Goal: Information Seeking & Learning: Check status

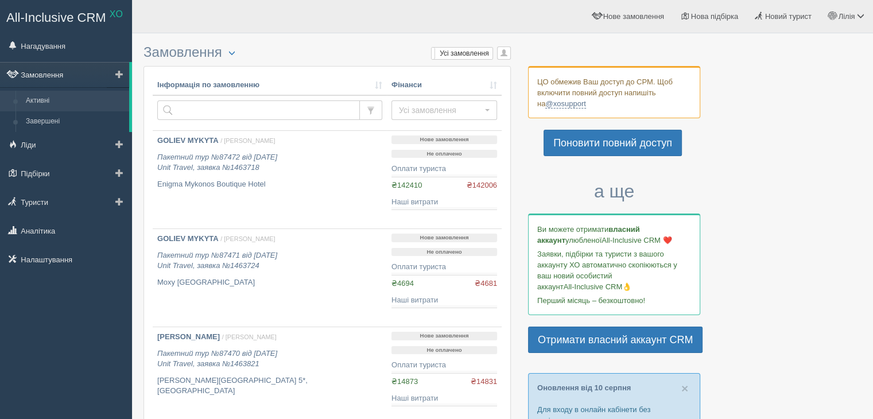
click at [42, 76] on link "Замовлення" at bounding box center [64, 74] width 129 height 25
click at [502, 55] on span "button" at bounding box center [504, 52] width 7 height 7
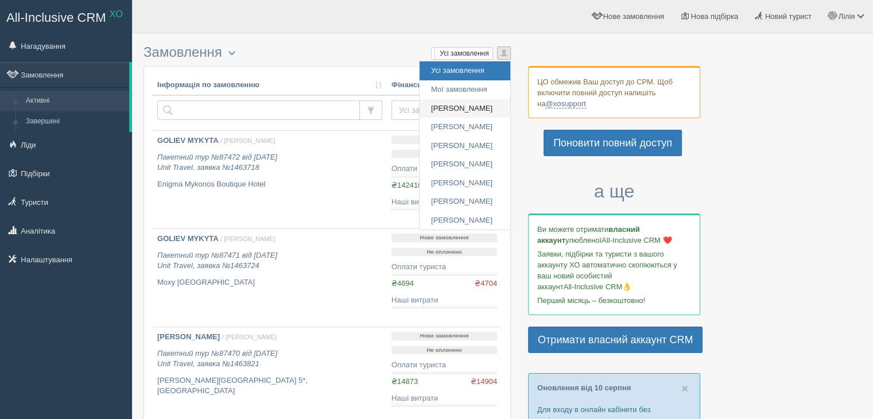
click at [443, 105] on link "[PERSON_NAME]" at bounding box center [465, 108] width 91 height 19
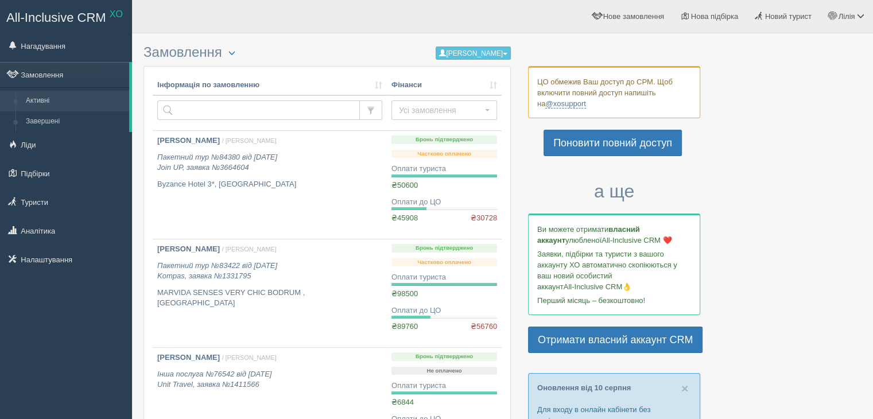
click at [217, 54] on h3 "Замовлення Турист в офісі Скачати в Excel Розширений пошук... [PERSON_NAME] Усі…" at bounding box center [327, 53] width 367 height 16
click at [231, 51] on button "button" at bounding box center [232, 54] width 20 height 14
drag, startPoint x: 243, startPoint y: 111, endPoint x: 242, endPoint y: 105, distance: 6.5
click at [244, 110] on link "Розширений пошук..." at bounding box center [270, 108] width 95 height 19
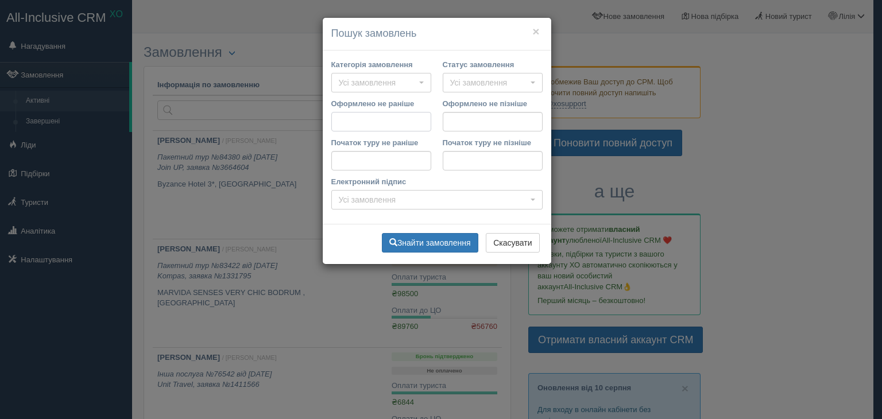
click at [355, 122] on input "Оформлено не раніше" at bounding box center [381, 122] width 100 height 20
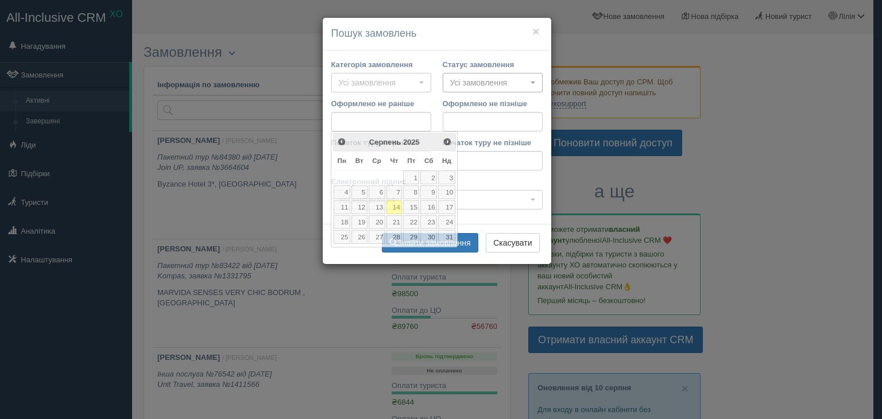
click at [459, 81] on span "Усі замовлення" at bounding box center [489, 82] width 78 height 11
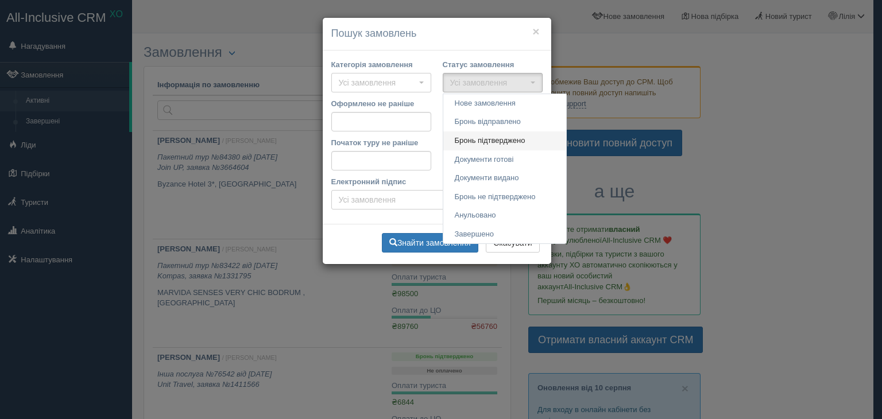
drag, startPoint x: 463, startPoint y: 141, endPoint x: 466, endPoint y: 136, distance: 5.9
click at [464, 139] on span "Бронь підтверджено" at bounding box center [490, 141] width 71 height 11
select select "booking_confirmed"
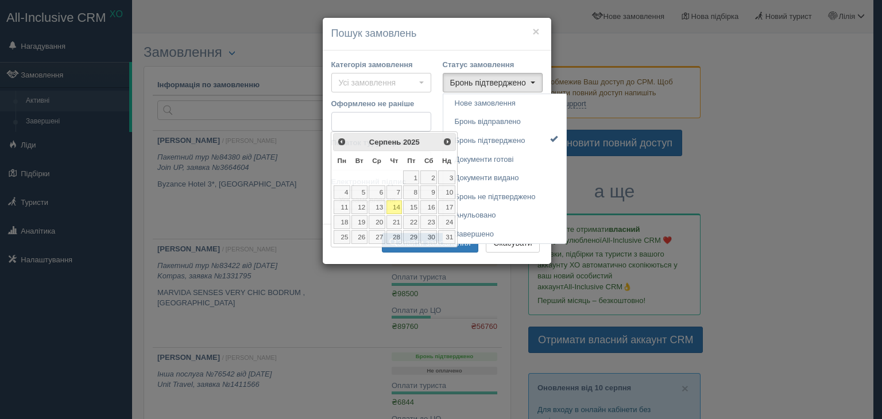
click at [363, 126] on input "Оформлено не раніше" at bounding box center [381, 122] width 100 height 20
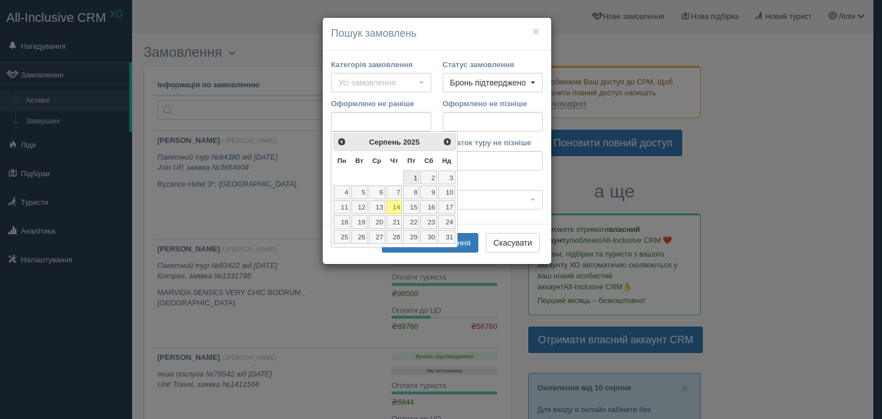
click at [415, 175] on link "1" at bounding box center [411, 178] width 16 height 14
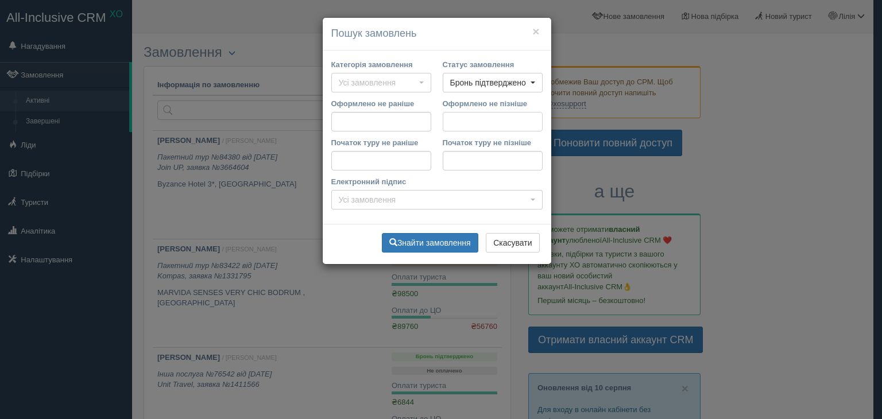
click at [450, 121] on input "Оформлено не пізніше" at bounding box center [493, 122] width 100 height 20
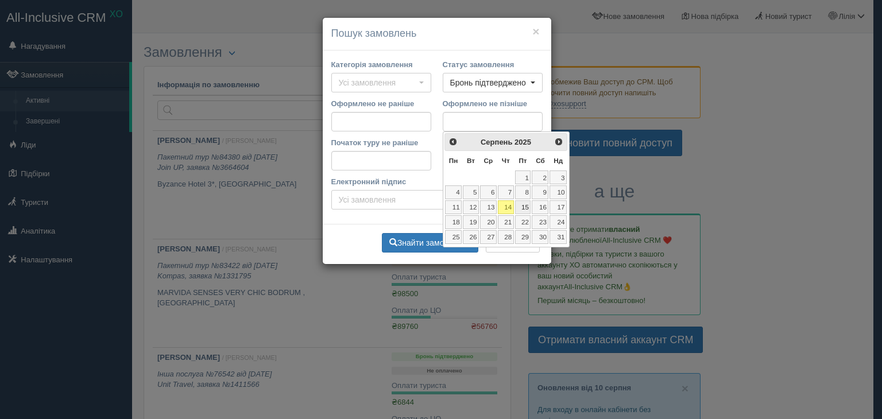
click at [526, 212] on link "15" at bounding box center [523, 207] width 16 height 14
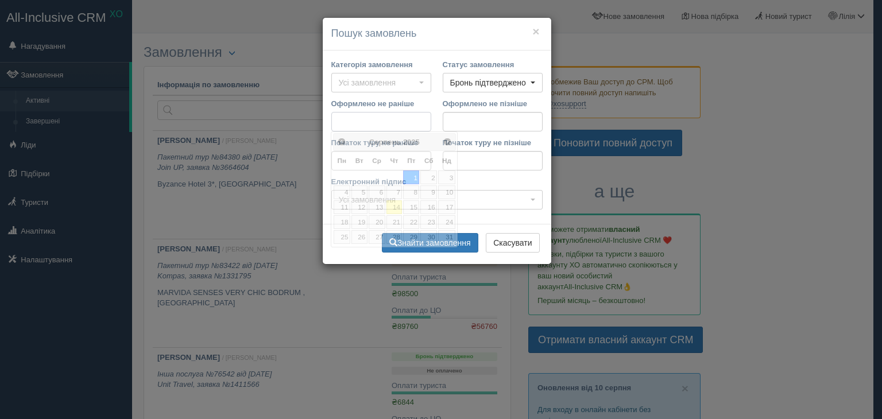
click at [393, 122] on input "Оформлено не раніше" at bounding box center [381, 122] width 100 height 20
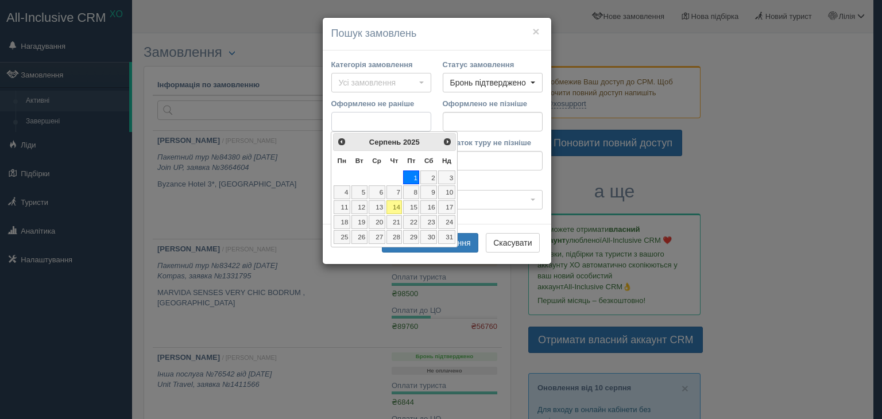
drag, startPoint x: 384, startPoint y: 117, endPoint x: 327, endPoint y: 115, distance: 56.3
click at [327, 115] on div "Оформлено не раніше" at bounding box center [381, 117] width 111 height 39
type input "[DATE]"
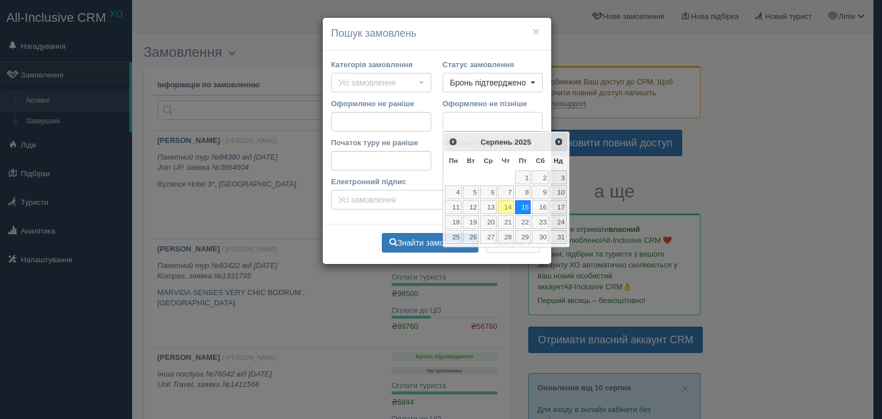
drag, startPoint x: 496, startPoint y: 122, endPoint x: 433, endPoint y: 120, distance: 63.2
click at [433, 120] on div "Оформлено не раніше Оформлено не пізніше" at bounding box center [437, 117] width 223 height 39
type input "[DATE]"
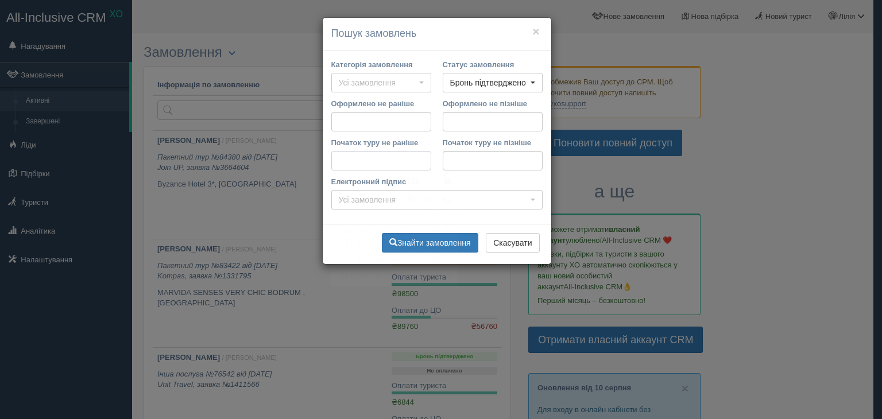
click at [336, 161] on input "Початок туру не раніше" at bounding box center [381, 161] width 100 height 20
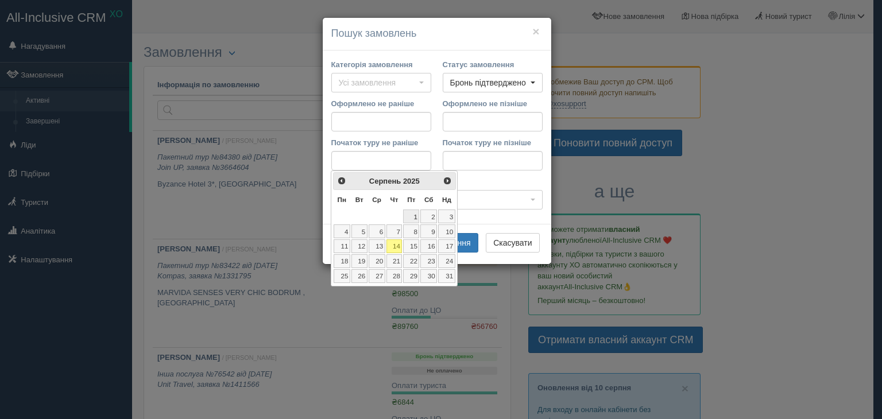
click at [413, 214] on link "1" at bounding box center [411, 217] width 16 height 14
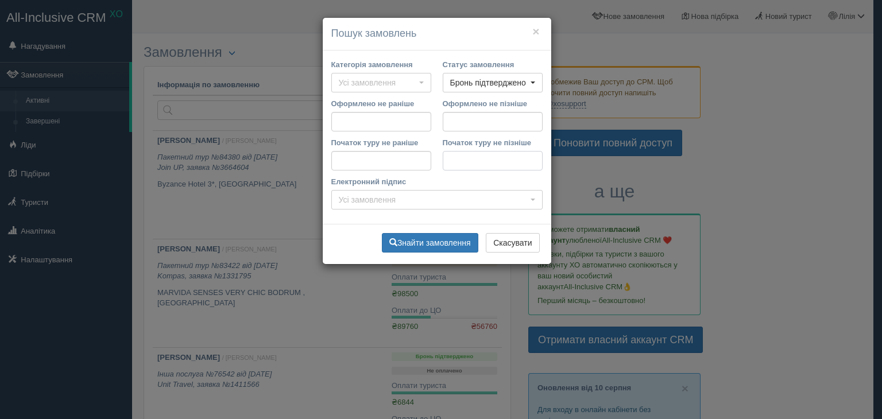
click at [453, 159] on input "Початок туру не пізніше" at bounding box center [493, 161] width 100 height 20
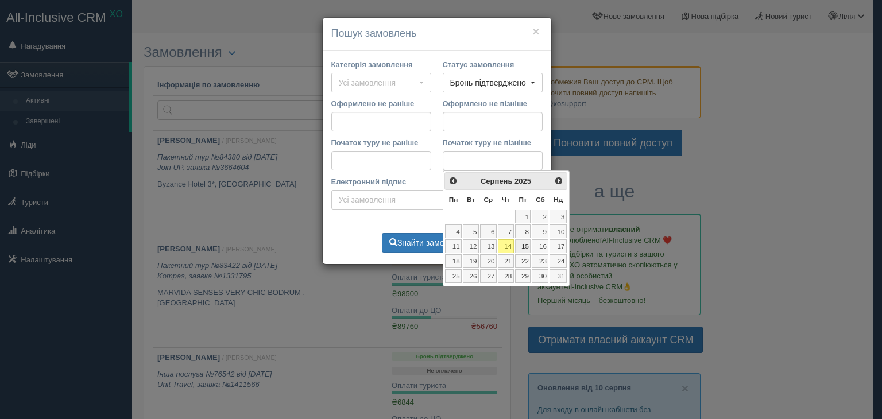
click at [524, 249] on link "15" at bounding box center [523, 246] width 16 height 14
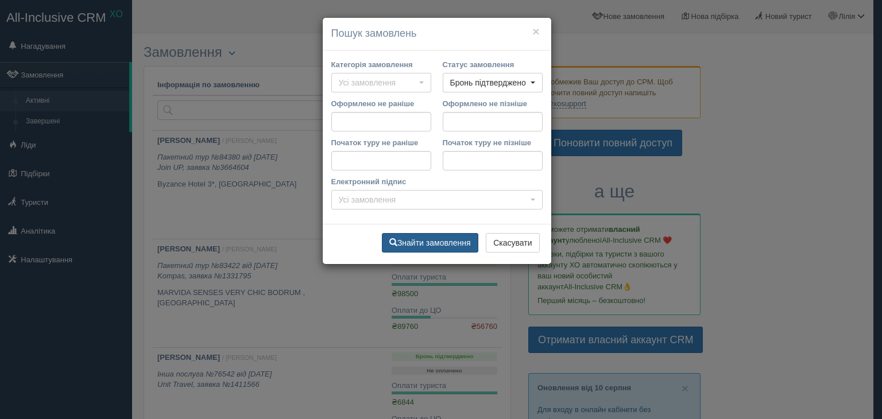
click at [437, 247] on button "Знайти замовлення" at bounding box center [430, 243] width 96 height 20
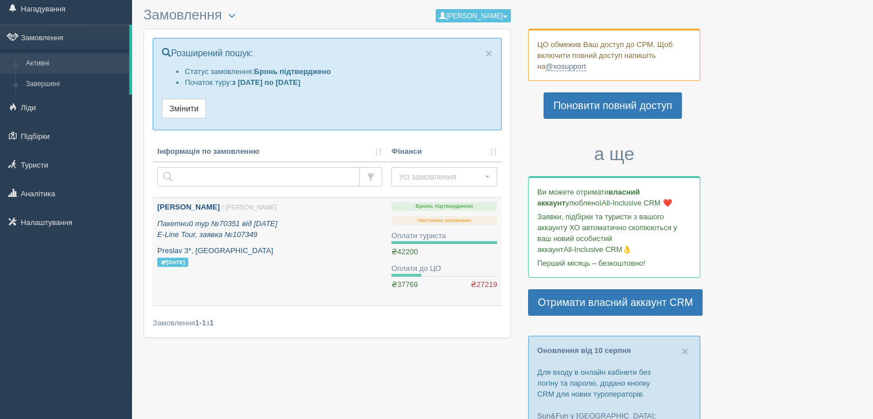
scroll to position [57, 0]
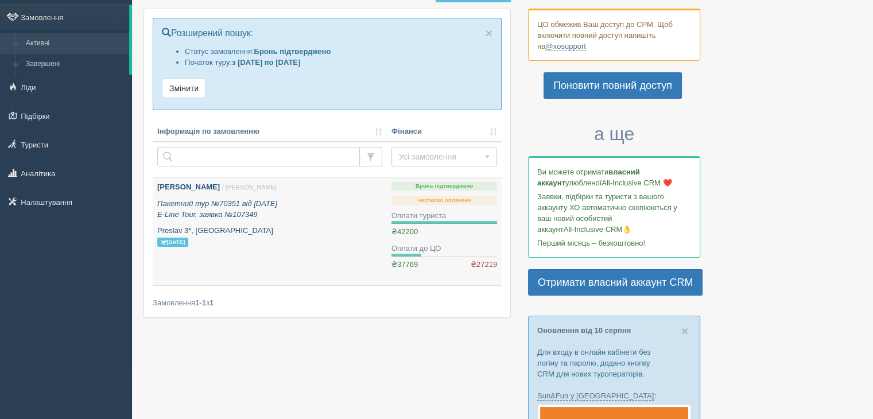
click at [214, 199] on icon "Пакетний тур №70351 від 04.02.2025 E-Line Tour, заявка №107349" at bounding box center [217, 209] width 120 height 20
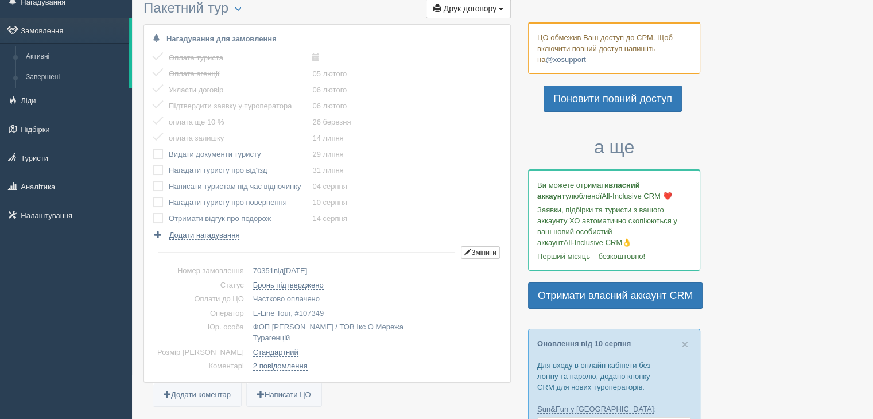
scroll to position [57, 0]
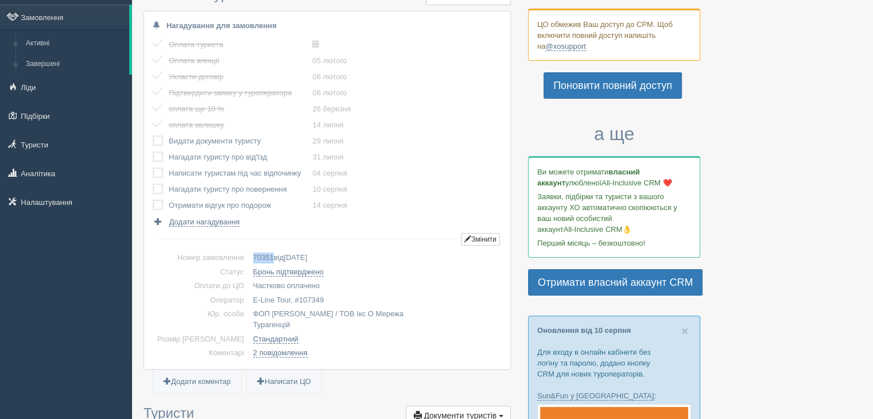
click at [253, 256] on span "70351" at bounding box center [263, 257] width 21 height 9
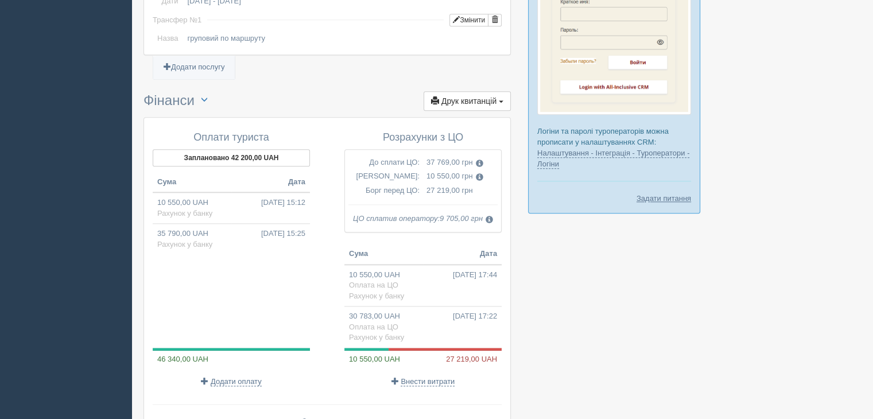
scroll to position [1247, 0]
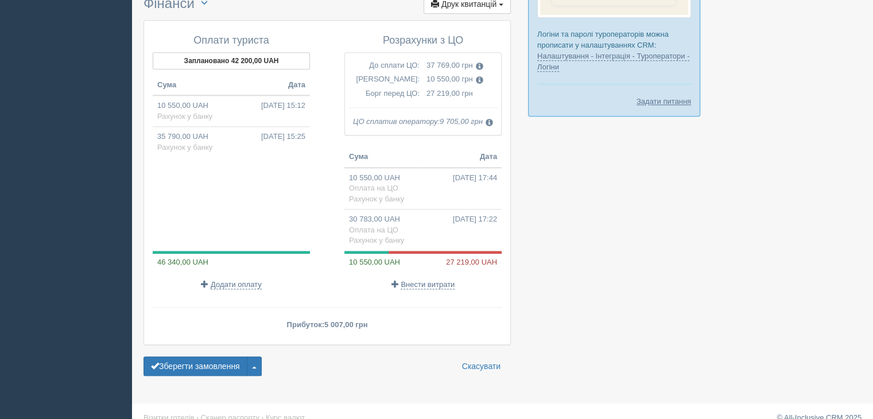
drag, startPoint x: 326, startPoint y: 308, endPoint x: 345, endPoint y: 306, distance: 18.5
click at [345, 320] on span "5 007,00 грн" at bounding box center [345, 324] width 43 height 9
copy span "5 007"
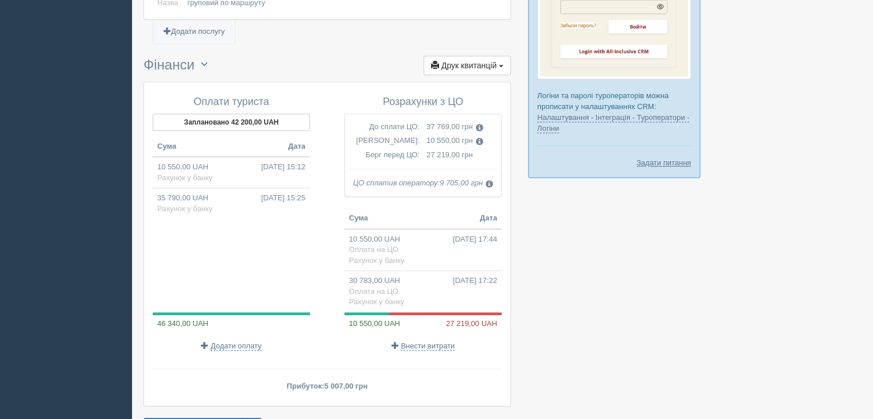
scroll to position [1075, 0]
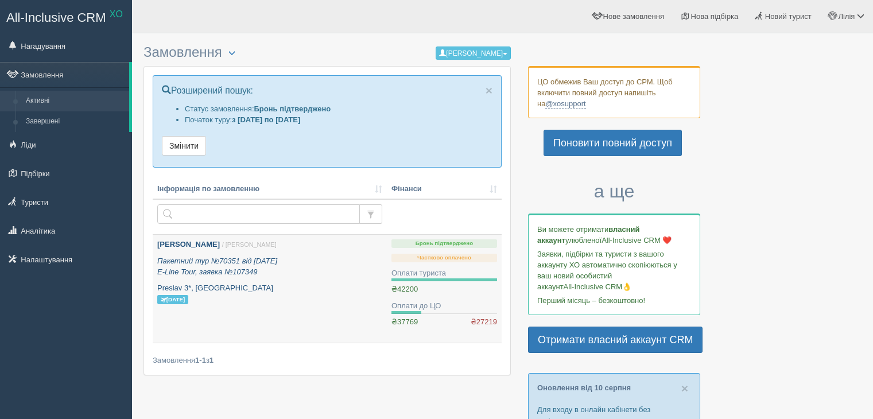
scroll to position [57, 0]
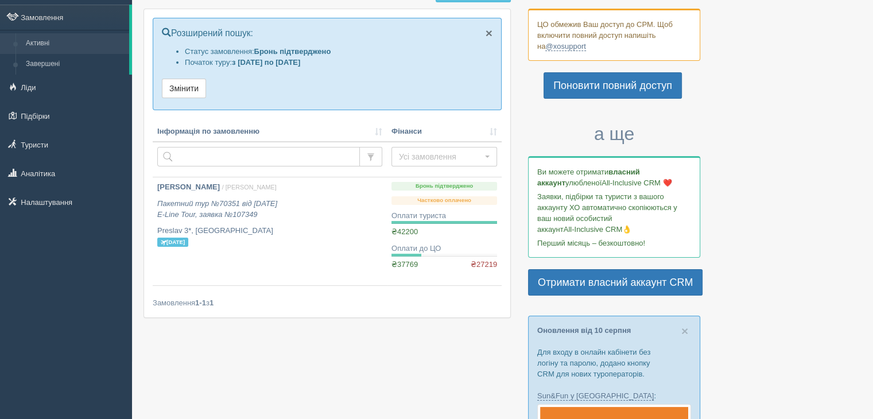
click at [492, 28] on span "×" at bounding box center [489, 32] width 7 height 13
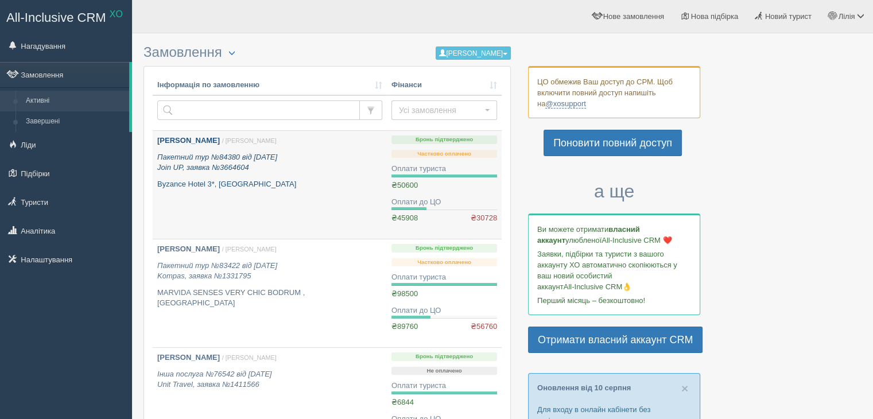
click at [222, 183] on p "Byzance Hotel 3*, [GEOGRAPHIC_DATA]" at bounding box center [269, 184] width 225 height 11
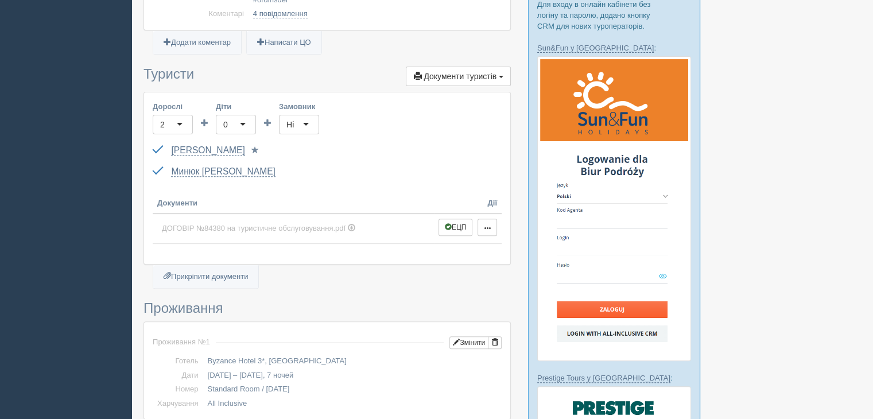
scroll to position [574, 0]
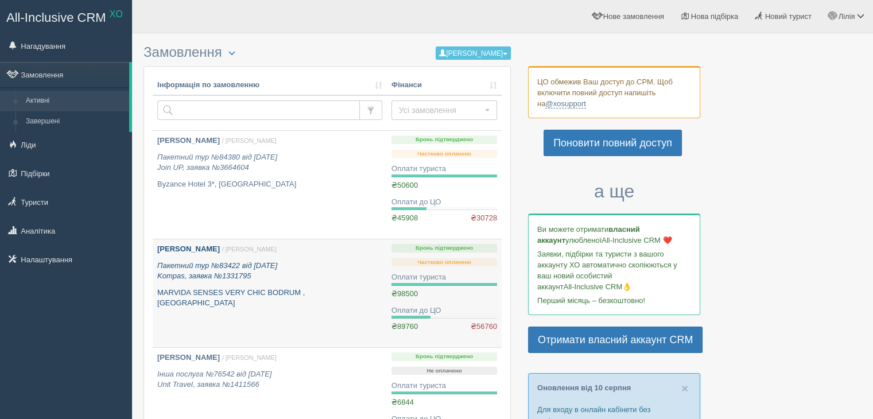
click at [253, 261] on p "Пакетний тур №83422 від 16.05.2025 Kompas, заявка №1331795" at bounding box center [269, 271] width 225 height 21
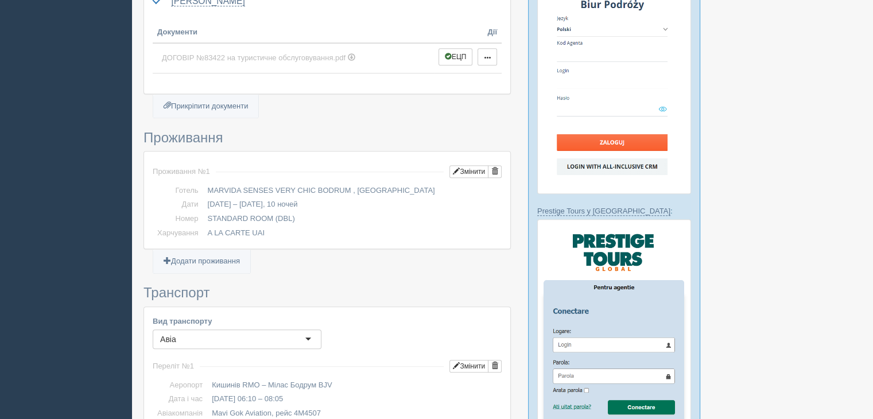
scroll to position [574, 0]
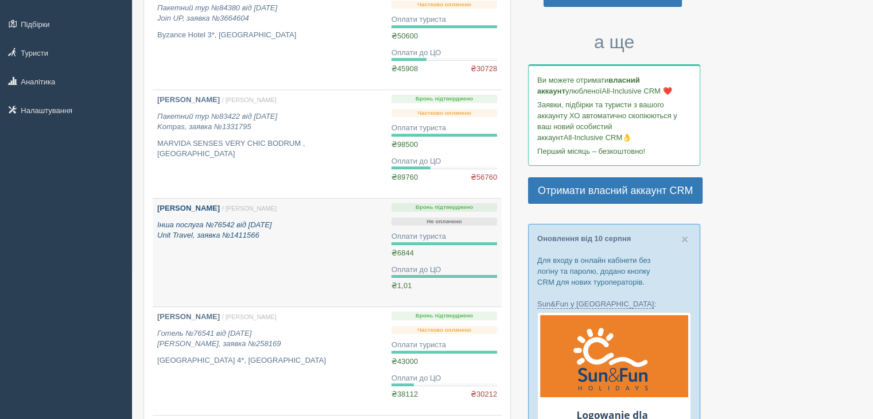
scroll to position [172, 0]
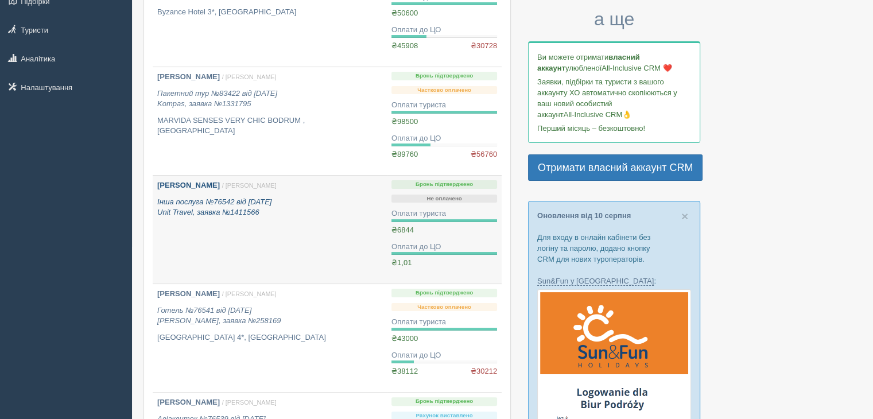
click at [232, 212] on icon "Інша послуга №76542 від [DATE] Unit Travel, заявка №1411566" at bounding box center [214, 208] width 114 height 20
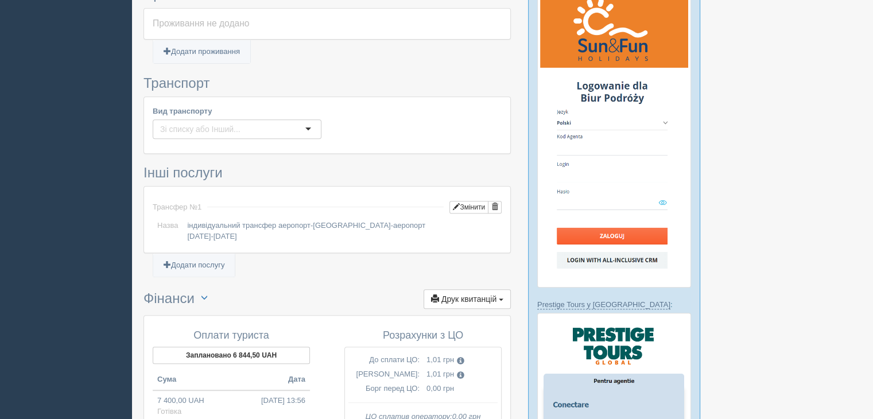
scroll to position [459, 0]
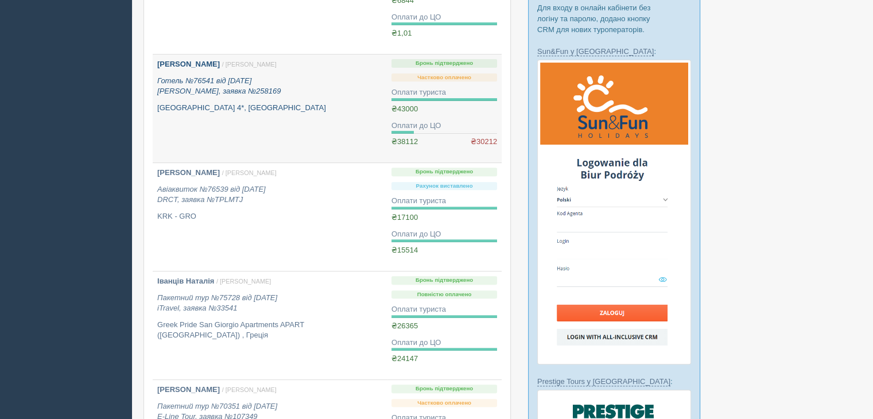
scroll to position [459, 0]
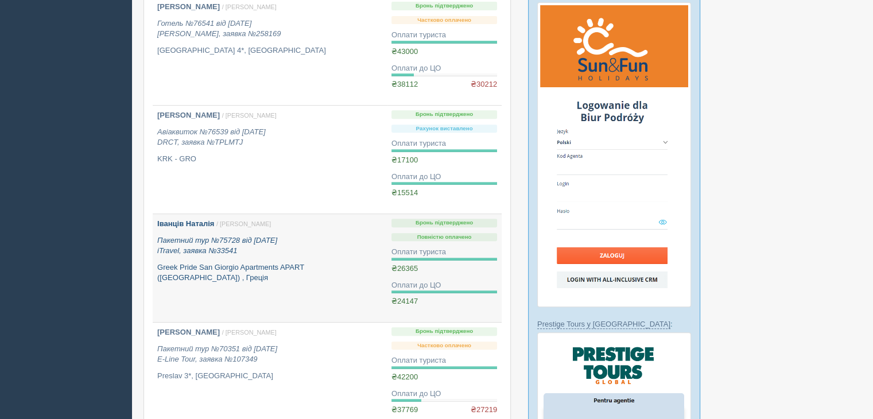
click at [243, 253] on p "Пакетний тур №75728 від 20.03.2025 iTravel, заявка №33541" at bounding box center [269, 245] width 225 height 21
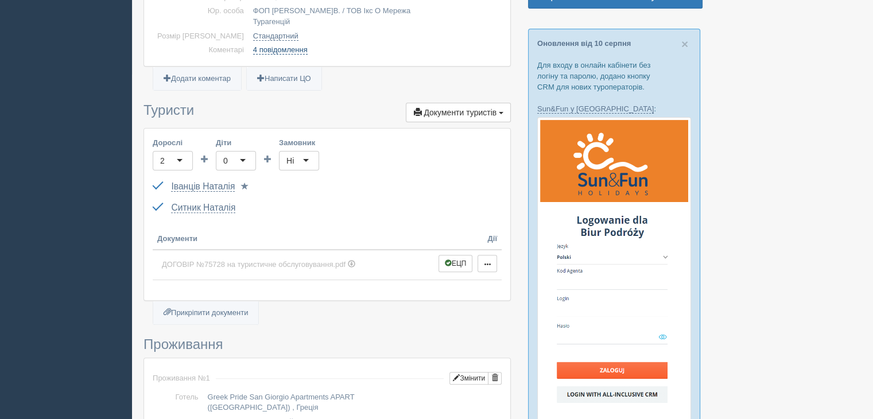
scroll to position [402, 0]
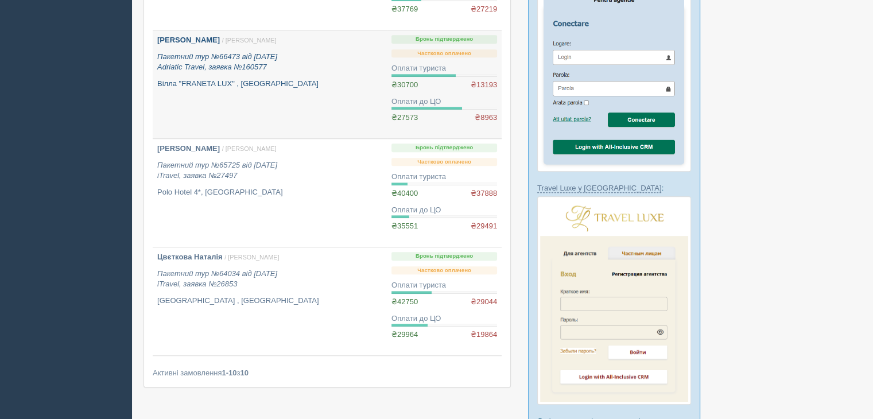
scroll to position [861, 0]
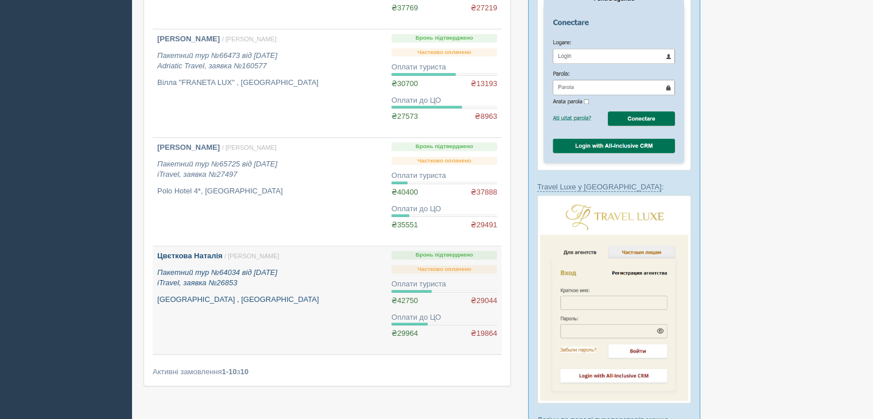
click at [206, 284] on icon "Пакетний тур №64034 від [DATE] iTravel, заявка №26853" at bounding box center [217, 278] width 120 height 20
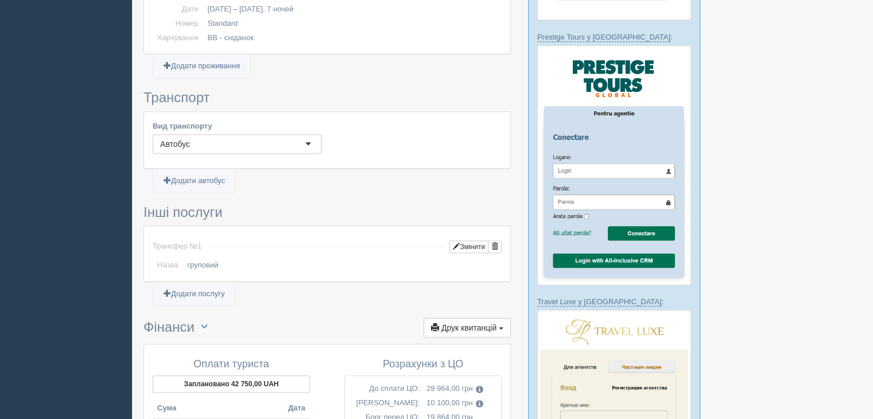
scroll to position [459, 0]
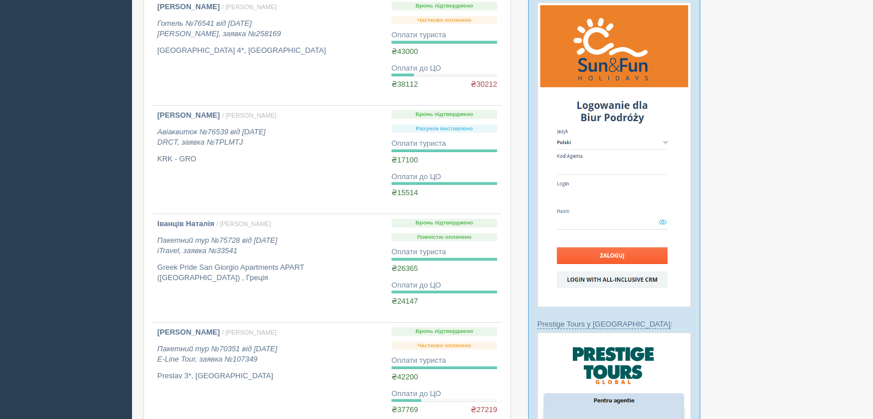
scroll to position [287, 0]
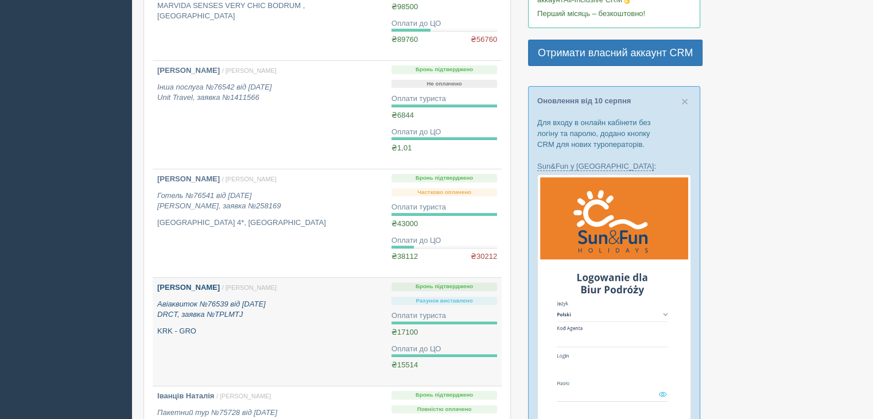
click at [280, 306] on p "Авіаквиток №76539 від 27.03.2025 DRCT, заявка №TPLMTJ" at bounding box center [269, 309] width 225 height 21
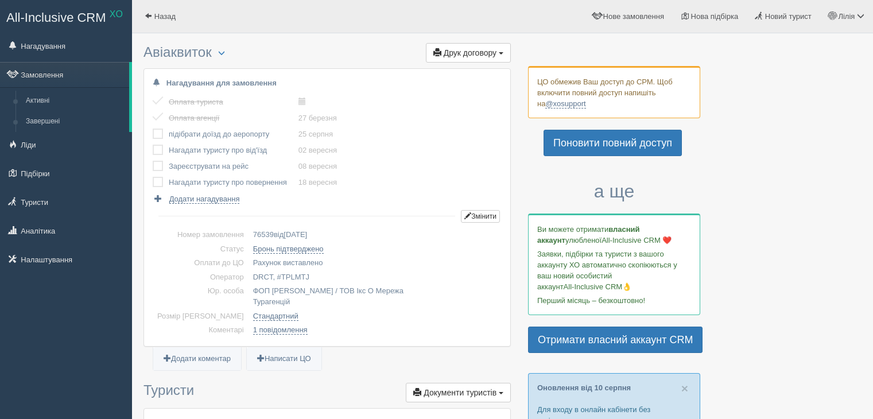
scroll to position [345, 0]
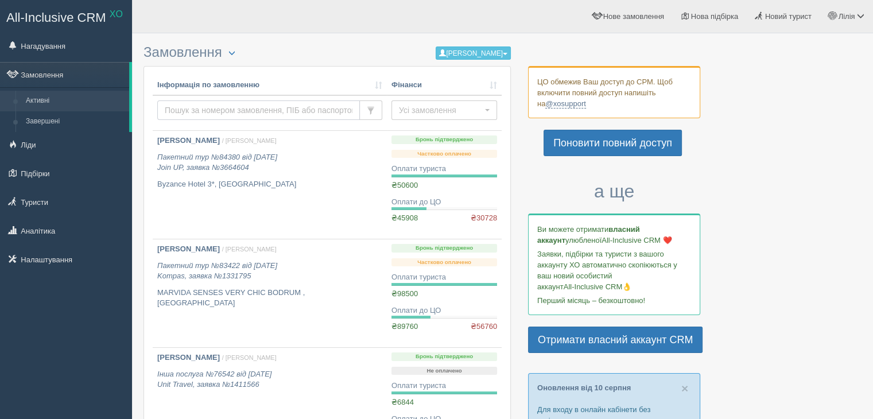
click at [211, 109] on input "text" at bounding box center [258, 110] width 203 height 20
paste input "84359"
type input "84359"
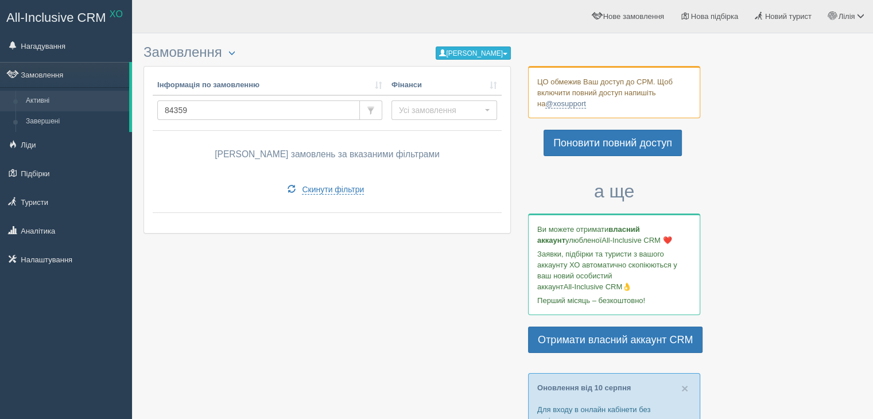
click at [471, 50] on button "[PERSON_NAME]" at bounding box center [473, 53] width 75 height 13
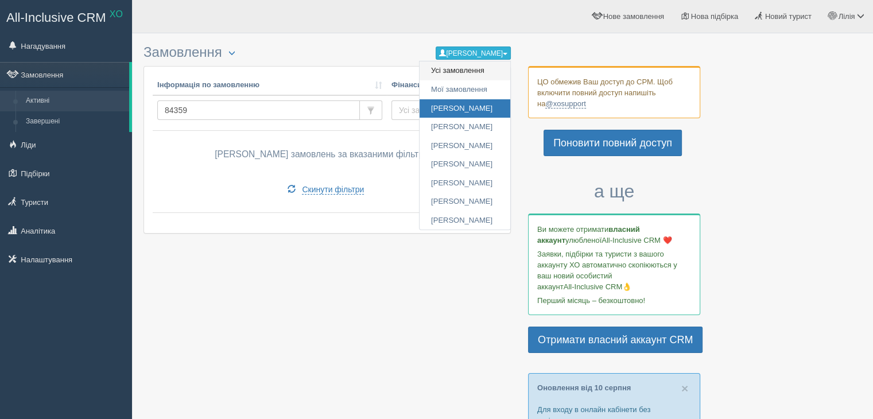
drag, startPoint x: 458, startPoint y: 73, endPoint x: 452, endPoint y: 67, distance: 8.5
click at [458, 73] on link "Усі замовлення" at bounding box center [465, 70] width 91 height 19
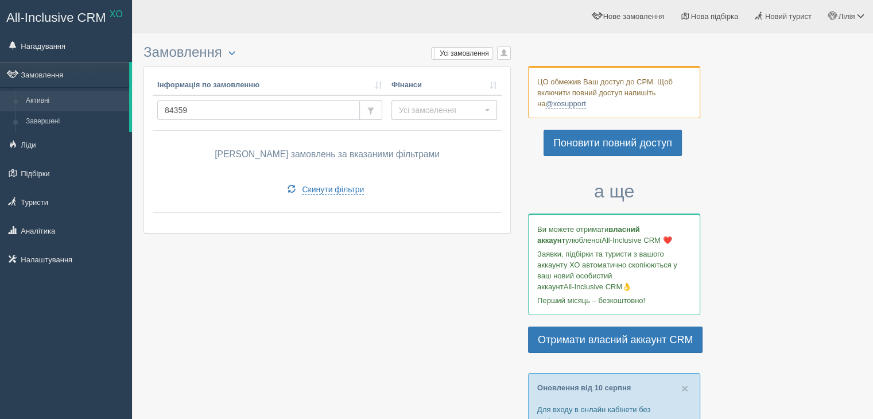
click at [260, 102] on input "84359" at bounding box center [258, 110] width 203 height 20
drag, startPoint x: 199, startPoint y: 109, endPoint x: 101, endPoint y: 108, distance: 97.6
